Goal: Task Accomplishment & Management: Manage account settings

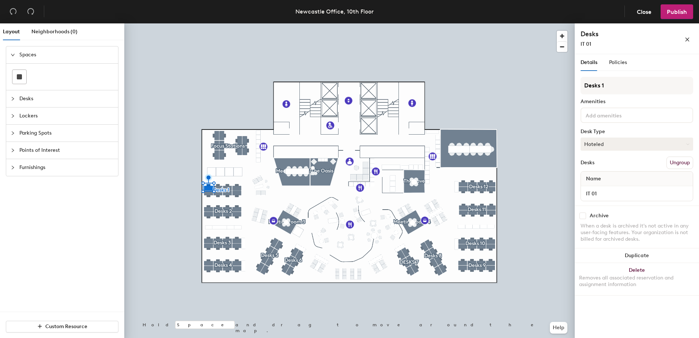
click at [589, 145] on button "Hoteled" at bounding box center [637, 144] width 113 height 13
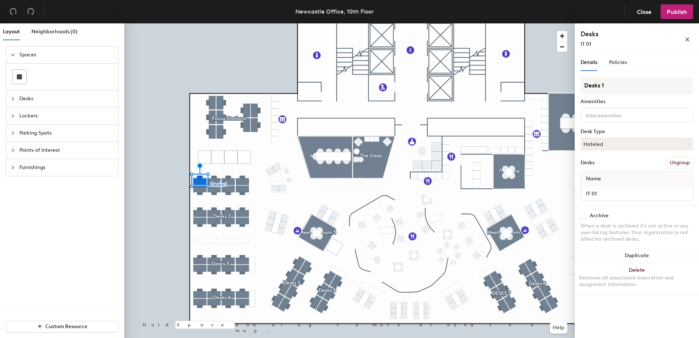
click at [601, 226] on div "When a desk is archived it's not active in any user-facing features. Your organ…" at bounding box center [637, 233] width 113 height 20
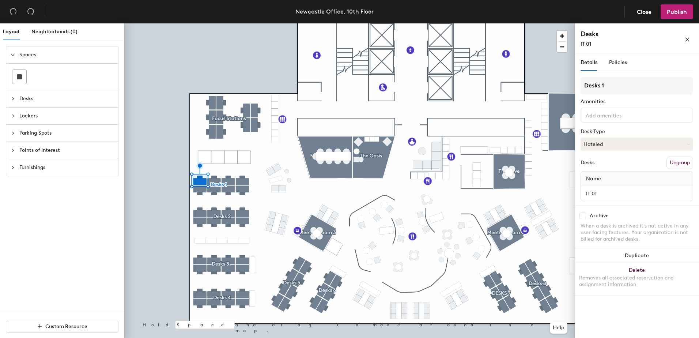
click at [585, 216] on input "checkbox" at bounding box center [583, 216] width 7 height 7
checkbox input "true"
click at [585, 218] on input "checkbox" at bounding box center [583, 216] width 7 height 7
checkbox input "true"
click at [585, 218] on input "checkbox" at bounding box center [583, 216] width 7 height 7
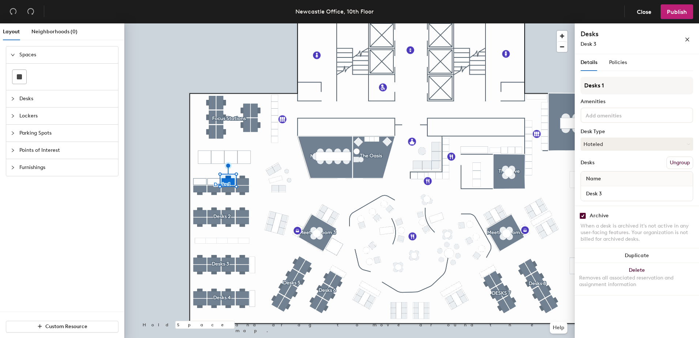
checkbox input "true"
click at [582, 216] on input "checkbox" at bounding box center [583, 216] width 7 height 7
click at [613, 147] on button "Hoteled" at bounding box center [637, 144] width 113 height 13
click at [612, 142] on button "Hoteled" at bounding box center [637, 144] width 113 height 13
click at [584, 216] on input "checkbox" at bounding box center [583, 216] width 7 height 7
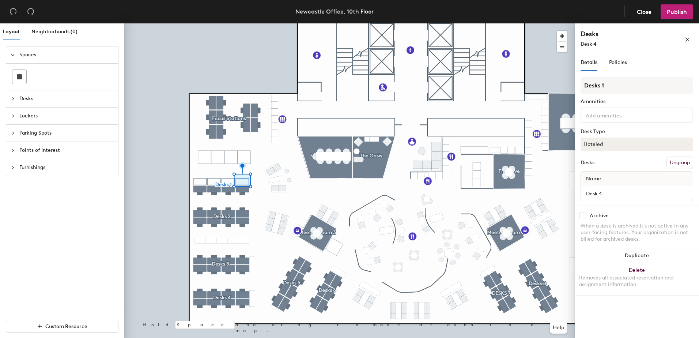
checkbox input "false"
click at [582, 216] on input "checkbox" at bounding box center [583, 216] width 7 height 7
checkbox input "false"
click at [211, 23] on div at bounding box center [349, 23] width 451 height 0
click at [583, 215] on input "checkbox" at bounding box center [583, 216] width 7 height 7
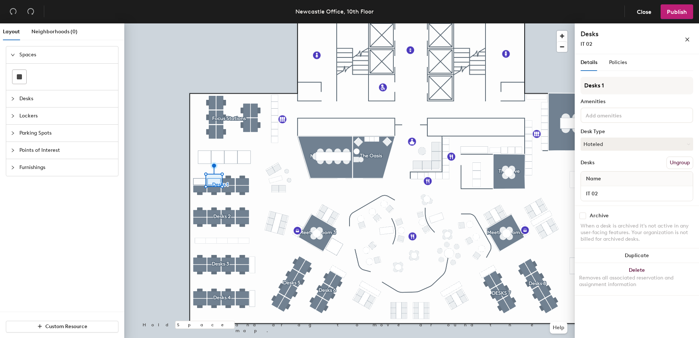
checkbox input "false"
click at [582, 215] on input "checkbox" at bounding box center [583, 216] width 7 height 7
checkbox input "false"
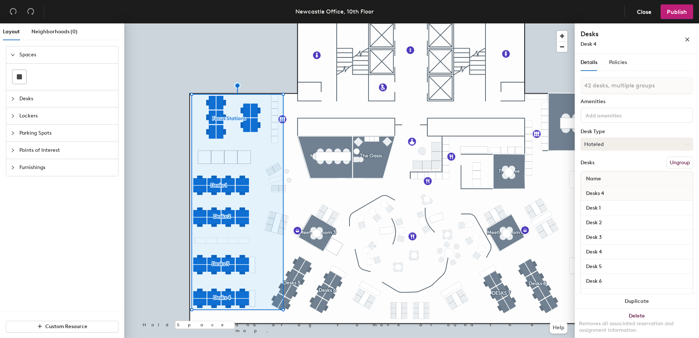
click at [627, 145] on button "Hoteled" at bounding box center [637, 144] width 113 height 13
click at [605, 167] on div "Assigned" at bounding box center [617, 166] width 73 height 11
click at [680, 15] on button "Publish" at bounding box center [677, 11] width 33 height 15
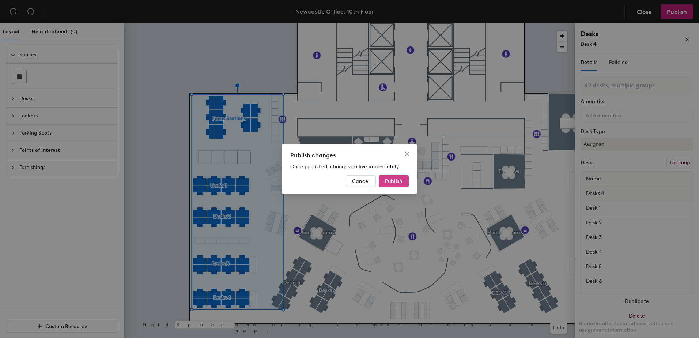
click at [386, 179] on span "Publish" at bounding box center [394, 181] width 18 height 6
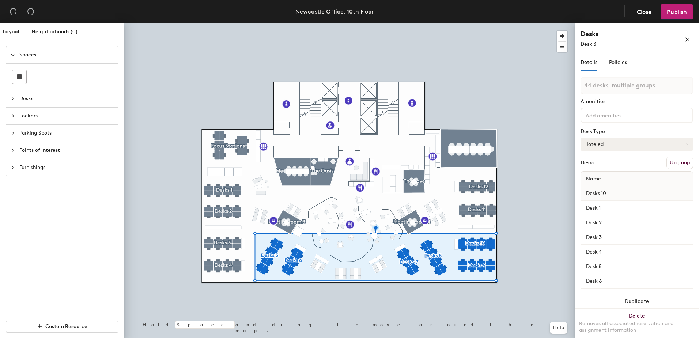
click at [610, 142] on button "Hoteled" at bounding box center [637, 144] width 113 height 13
click at [611, 163] on div "Assigned" at bounding box center [617, 166] width 73 height 11
click at [670, 12] on span "Publish" at bounding box center [677, 11] width 20 height 7
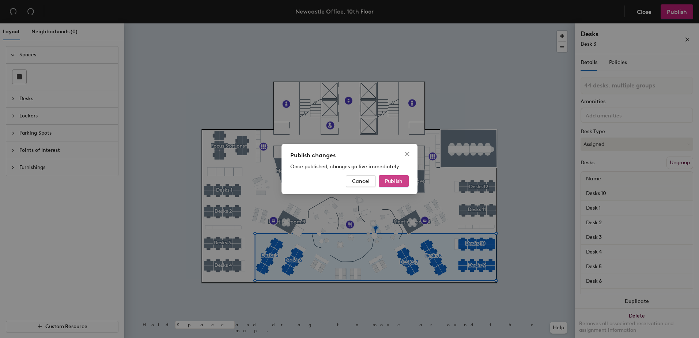
click at [399, 179] on span "Publish" at bounding box center [394, 181] width 18 height 6
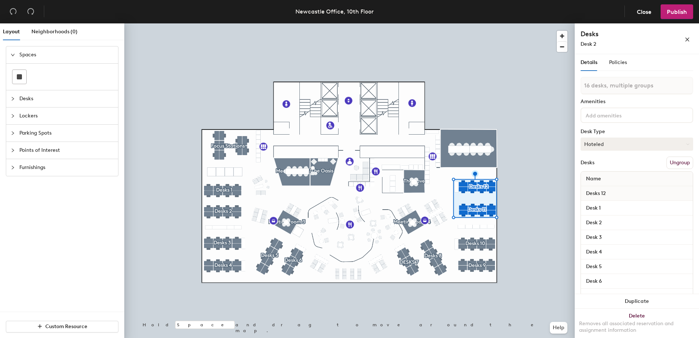
click at [609, 146] on button "Hoteled" at bounding box center [637, 144] width 113 height 13
click at [603, 166] on div "Assigned" at bounding box center [617, 166] width 73 height 11
click at [678, 10] on span "Publish" at bounding box center [677, 11] width 20 height 7
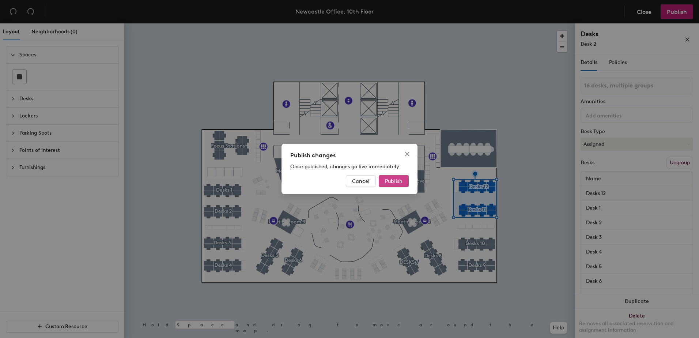
click at [394, 181] on span "Publish" at bounding box center [394, 181] width 18 height 6
